Goal: Find contact information: Find contact information

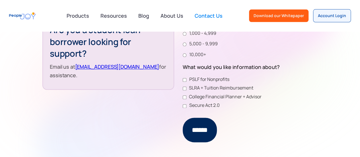
scroll to position [241, 0]
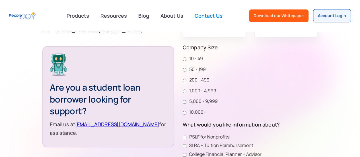
click at [83, 124] on link "support@peoplejoy.co" at bounding box center [117, 124] width 84 height 7
click at [90, 127] on link "support@peoplejoy.co" at bounding box center [117, 124] width 84 height 7
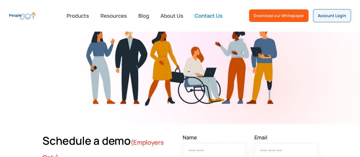
scroll to position [0, 0]
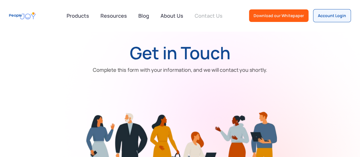
click at [212, 11] on link "Contact Us" at bounding box center [208, 15] width 35 height 13
click at [172, 14] on link "About Us" at bounding box center [172, 15] width 30 height 13
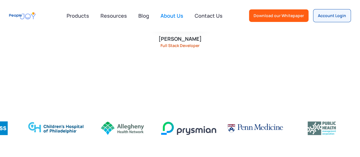
scroll to position [1013, 0]
